Goal: Navigation & Orientation: Go to known website

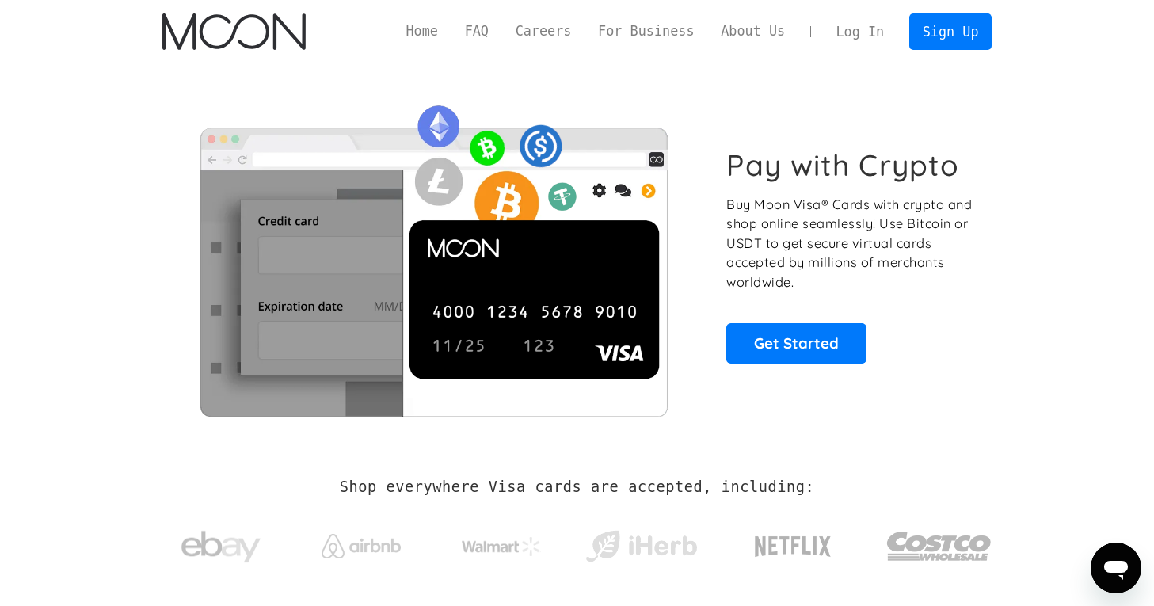
click at [842, 35] on link "Log In" at bounding box center [860, 31] width 74 height 35
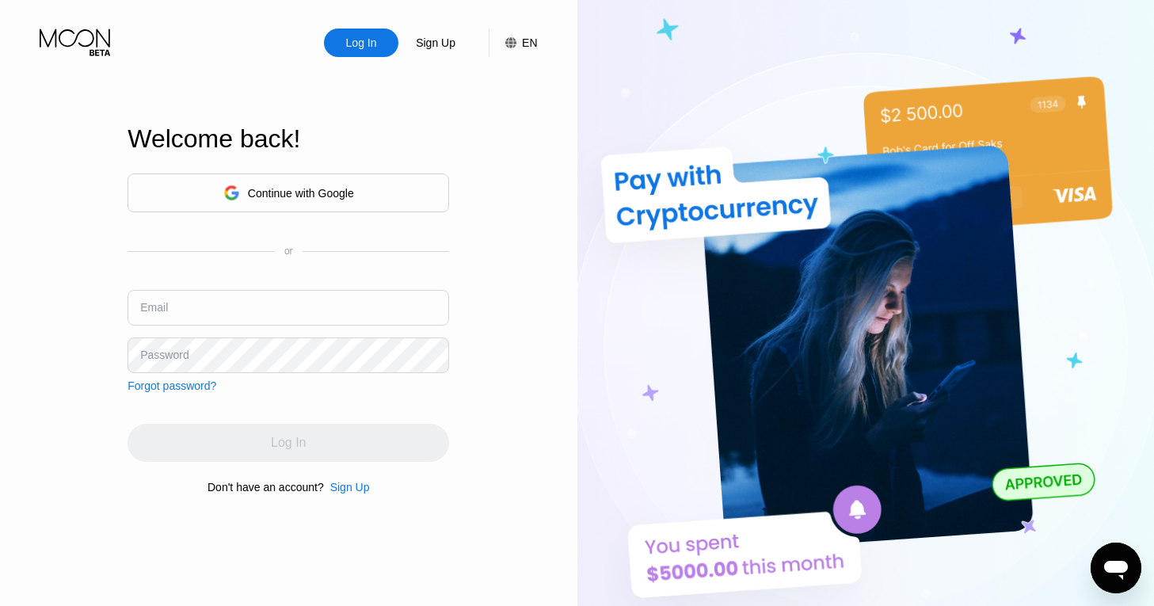
click at [233, 314] on input "text" at bounding box center [287, 308] width 321 height 36
click at [213, 312] on input "text" at bounding box center [287, 308] width 321 height 36
